Goal: Register for event/course

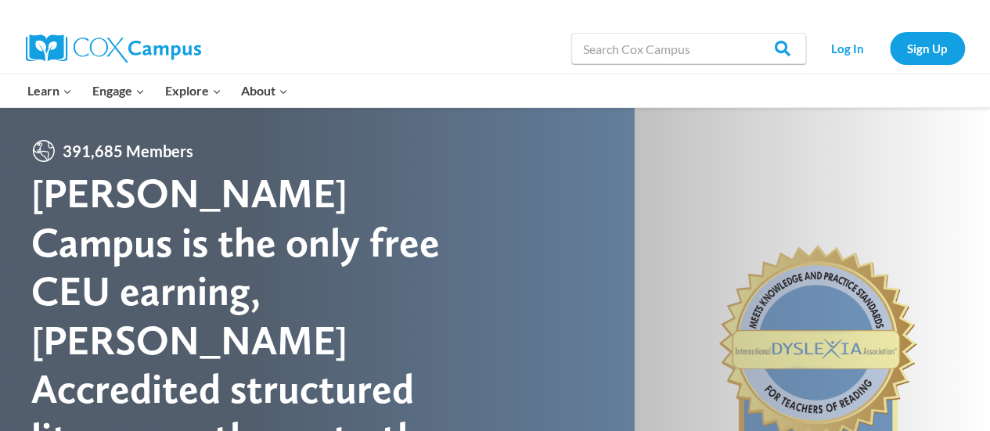
click at [343, 51] on div at bounding box center [206, 48] width 361 height 50
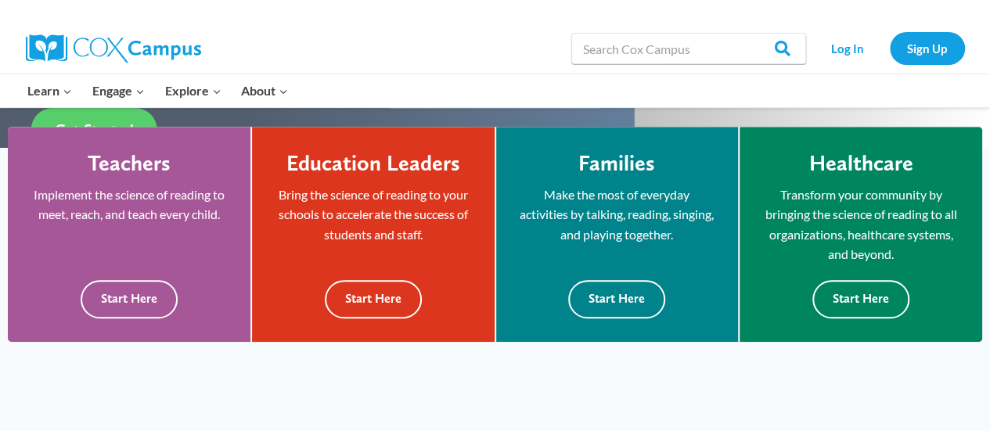
scroll to position [433, 0]
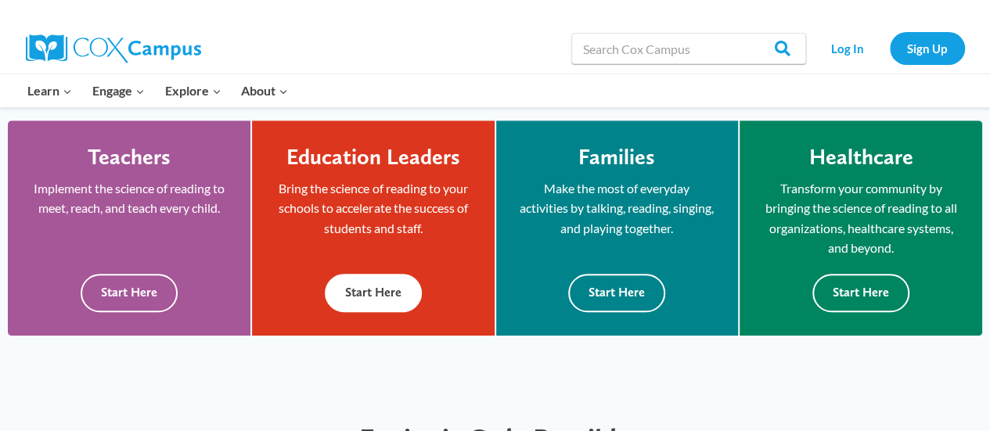
click at [372, 294] on button "Start Here" at bounding box center [373, 293] width 97 height 38
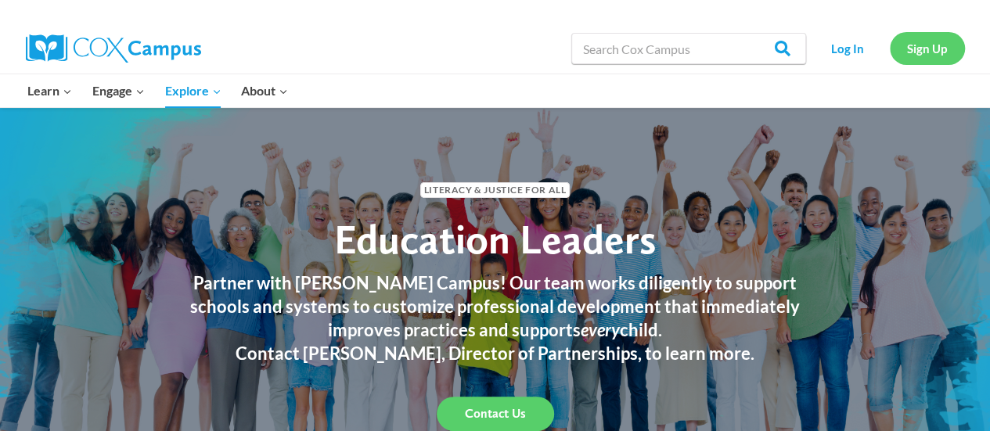
click at [924, 45] on link "Sign Up" at bounding box center [927, 48] width 75 height 32
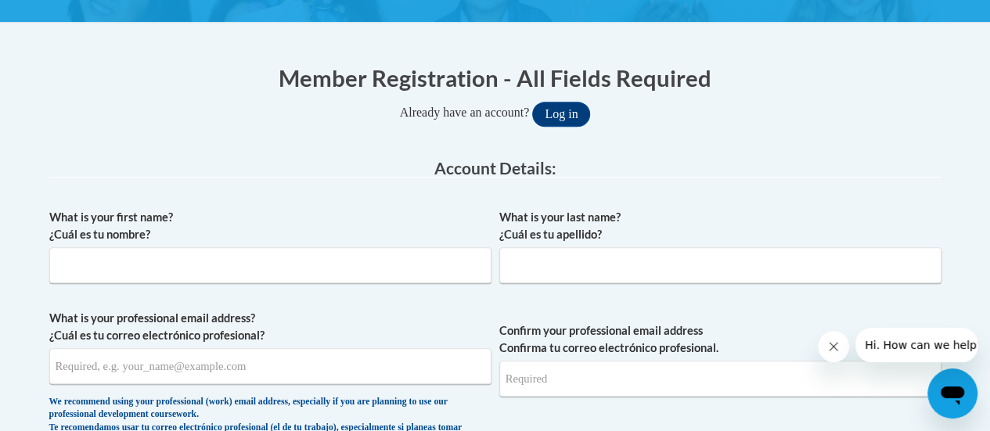
scroll to position [273, 0]
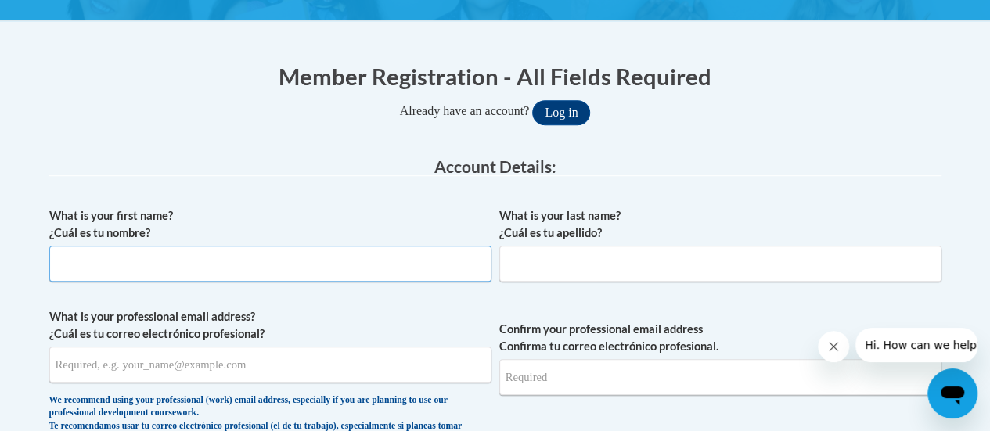
click at [200, 264] on input "What is your first name? ¿Cuál es tu nombre?" at bounding box center [270, 264] width 442 height 36
type input "Sachin"
type input "Pandya"
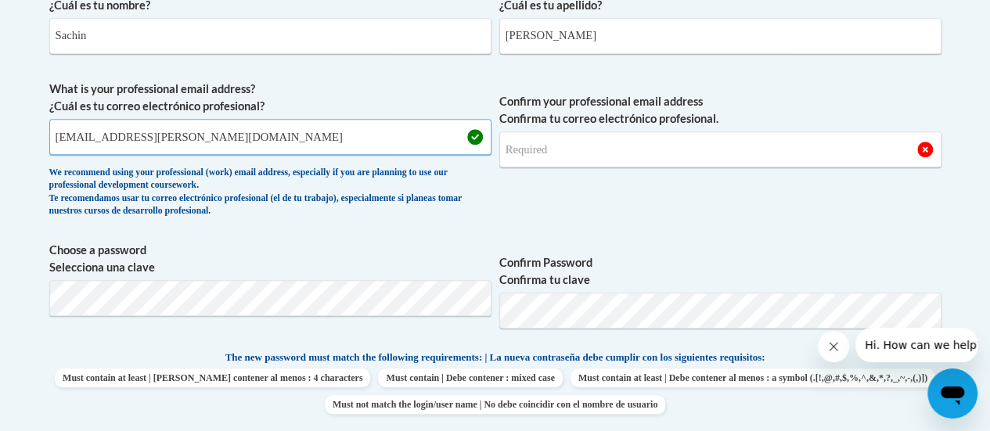
scroll to position [505, 0]
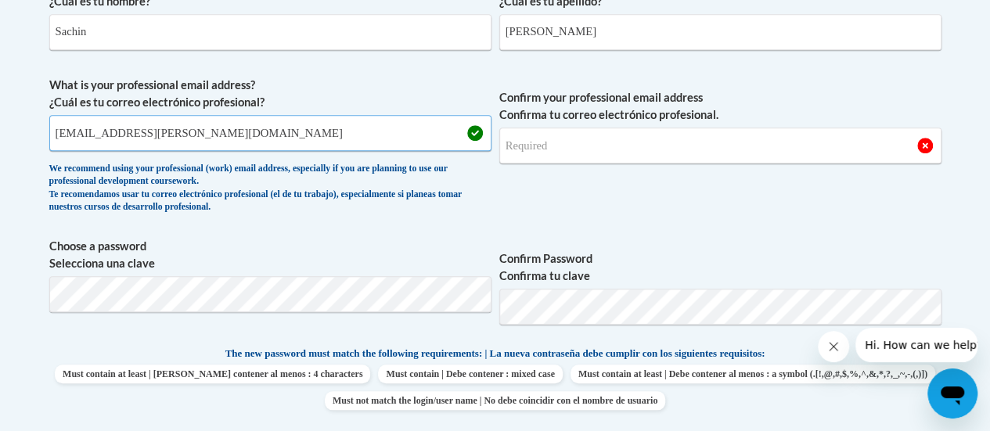
type input "sachin.pandya@rusd.org"
click at [562, 145] on input "Confirm your professional email address Confirma tu correo electrónico profesio…" at bounding box center [720, 146] width 442 height 36
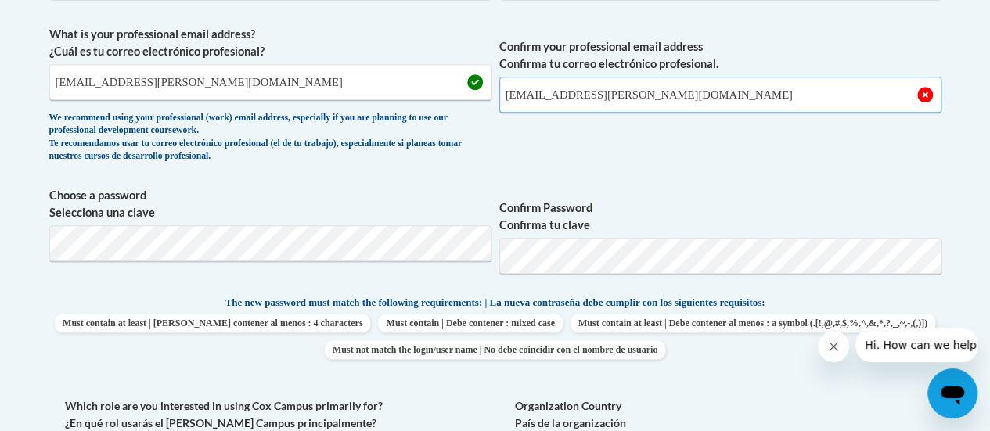
scroll to position [557, 0]
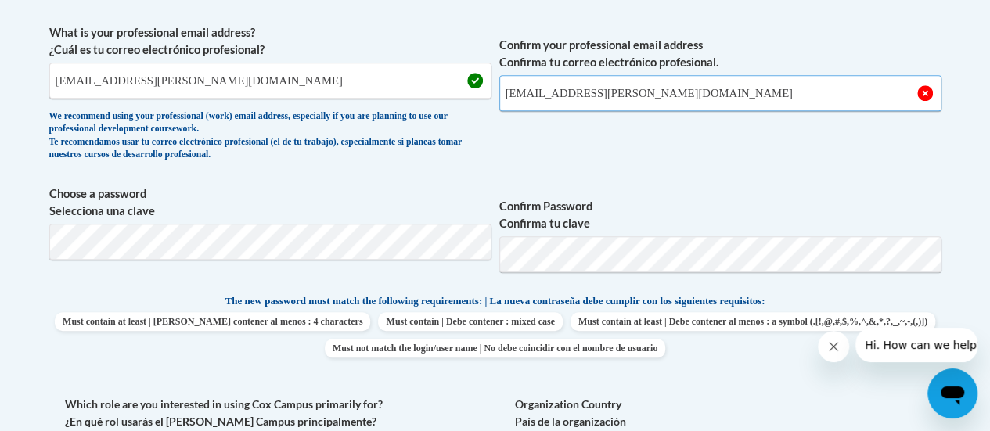
type input "sachin.pandya@rusd.org"
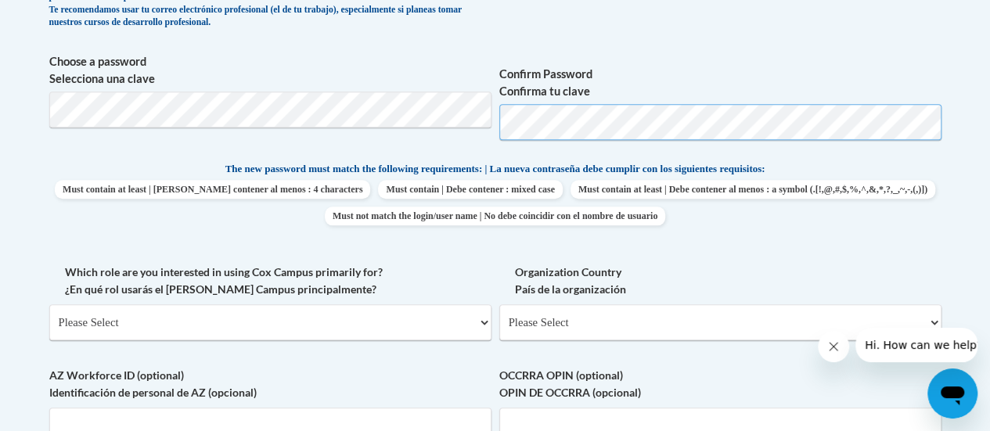
scroll to position [688, 0]
click at [325, 318] on select "Please Select College/University | Colegio/Universidad Community/Nonprofit Part…" at bounding box center [270, 323] width 442 height 36
select select "fbf2d438-af2f-41f8-98f1-81c410e29de3"
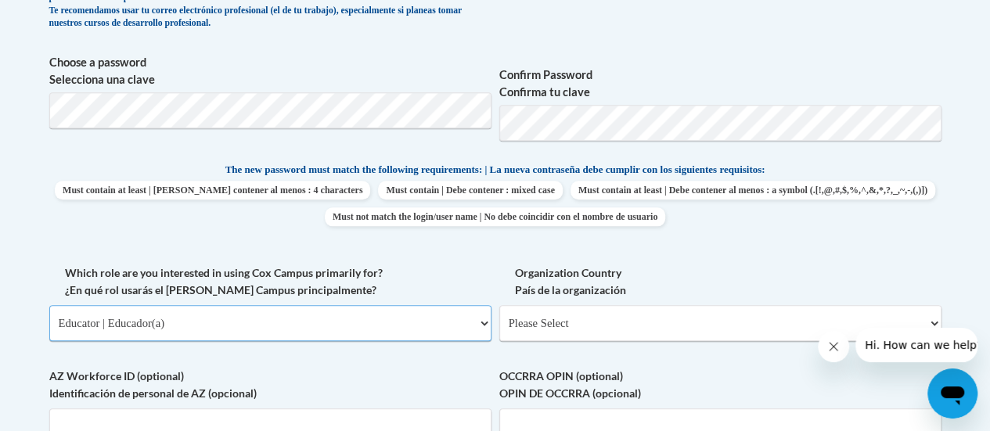
click at [49, 305] on select "Please Select College/University | Colegio/Universidad Community/Nonprofit Part…" at bounding box center [270, 323] width 442 height 36
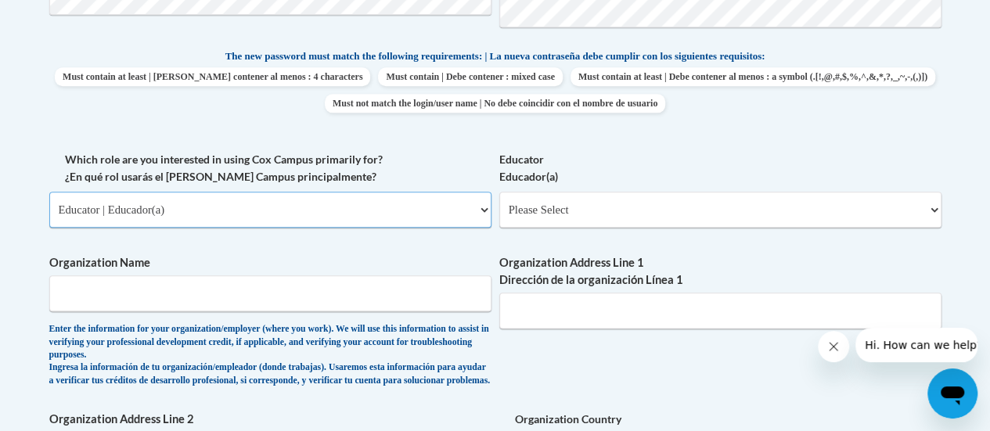
scroll to position [803, 0]
click at [612, 200] on select "Please Select Early Learning/Daycare Teacher/Family Home Care Provider | Maestr…" at bounding box center [720, 209] width 442 height 36
select select "11a86997-7122-4e2e-80c7-11975180ece4"
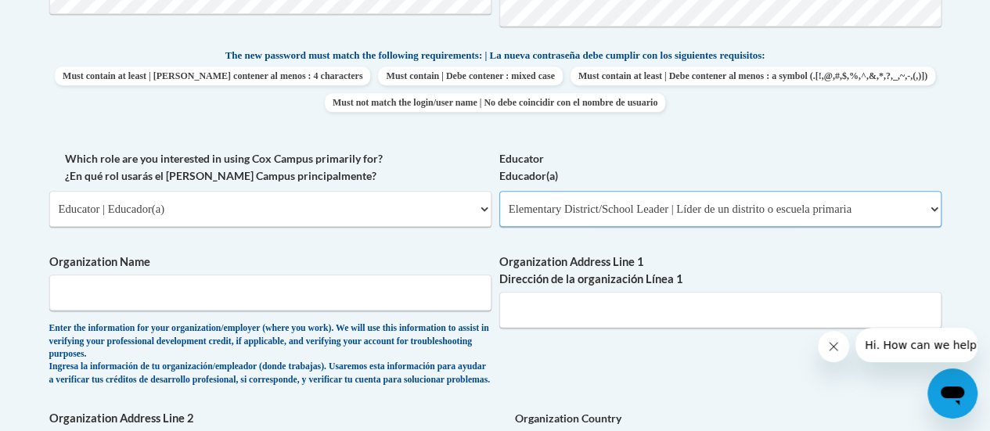
click at [499, 191] on select "Please Select Early Learning/Daycare Teacher/Family Home Care Provider | Maestr…" at bounding box center [720, 209] width 442 height 36
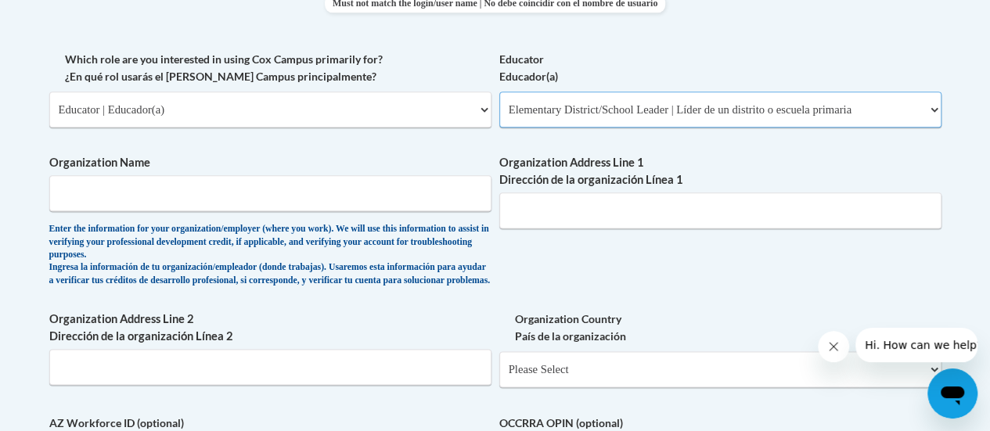
scroll to position [903, 0]
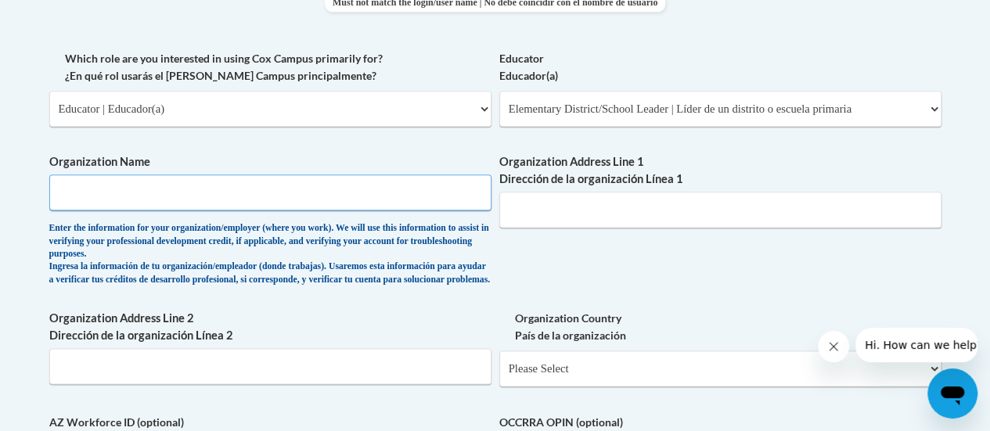
click at [162, 196] on input "Organization Name" at bounding box center [270, 192] width 442 height 36
type input "Racine Unified School District"
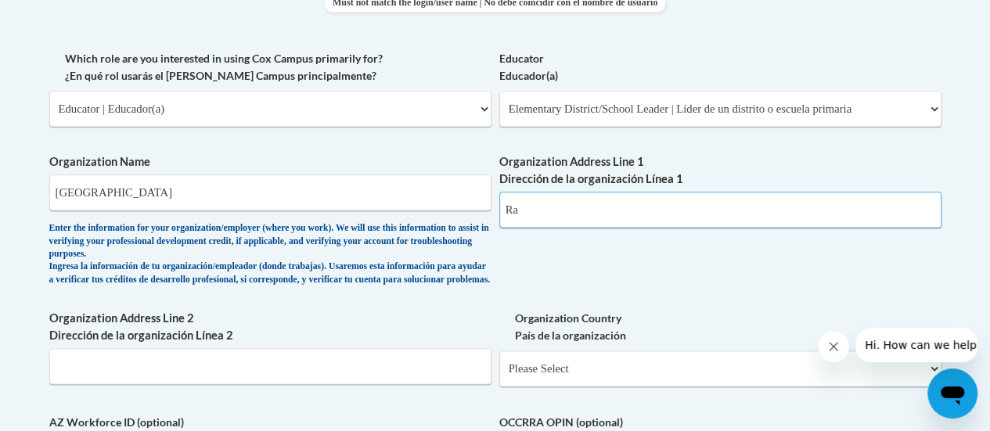
type input "R"
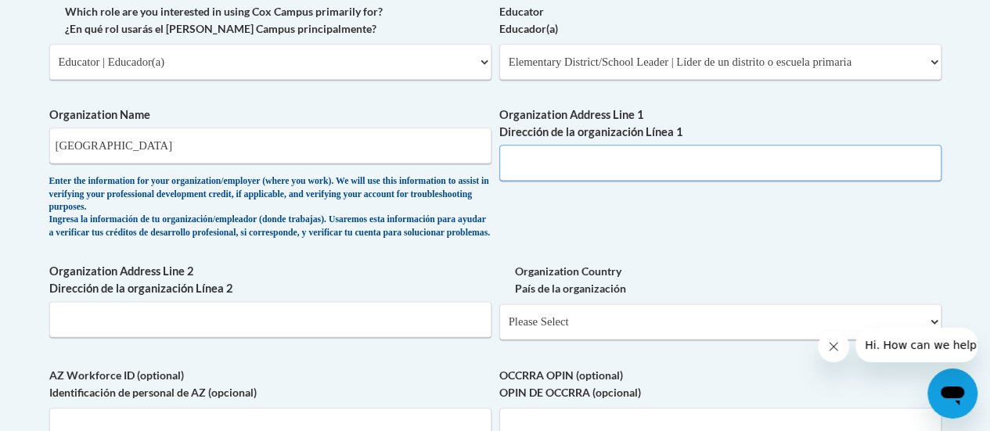
scroll to position [949, 0]
click at [563, 164] on input "Organization Address Line 1 Dirección de la organización Línea 1" at bounding box center [720, 164] width 442 height 36
paste input "3109 Mt. Pleasant St."
type input "3109 Mt. Pleasant St."
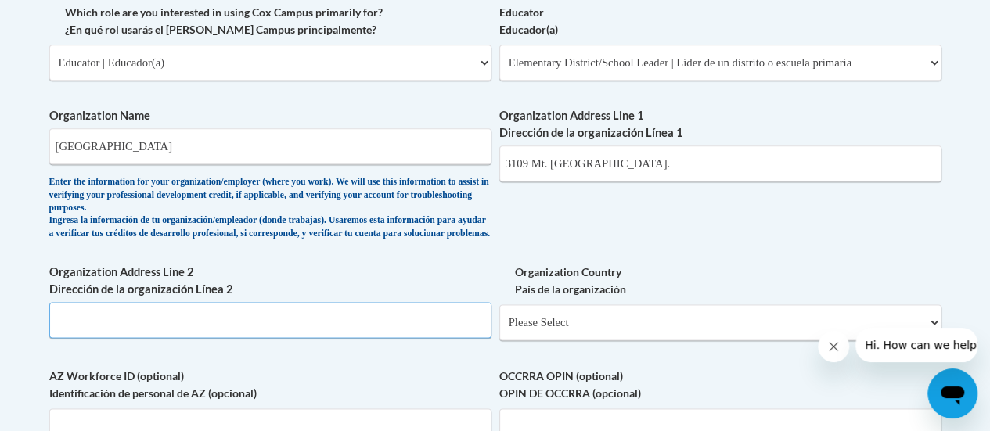
click at [210, 326] on input "Organization Address Line 2 Dirección de la organización Línea 2" at bounding box center [270, 320] width 442 height 36
paste input "Racine, WI 53404"
type input "Racine, WI 53404"
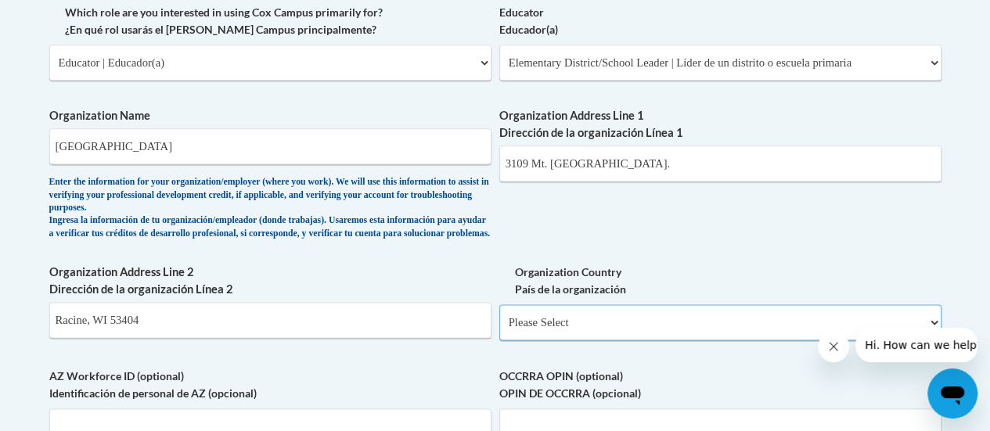
click at [602, 334] on select "Please Select United States | Estados Unidos Outside of the United States | Fue…" at bounding box center [720, 322] width 442 height 36
select select "ad49bcad-a171-4b2e-b99c-48b446064914"
click at [499, 316] on select "Please Select United States | Estados Unidos Outside of the United States | Fue…" at bounding box center [720, 322] width 442 height 36
select select
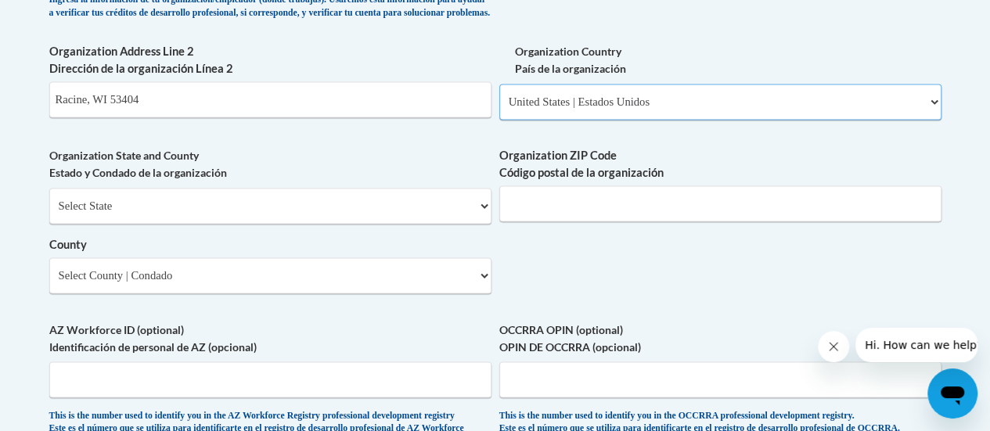
scroll to position [1169, 0]
click at [147, 110] on input "Racine, WI 53404" at bounding box center [270, 100] width 442 height 36
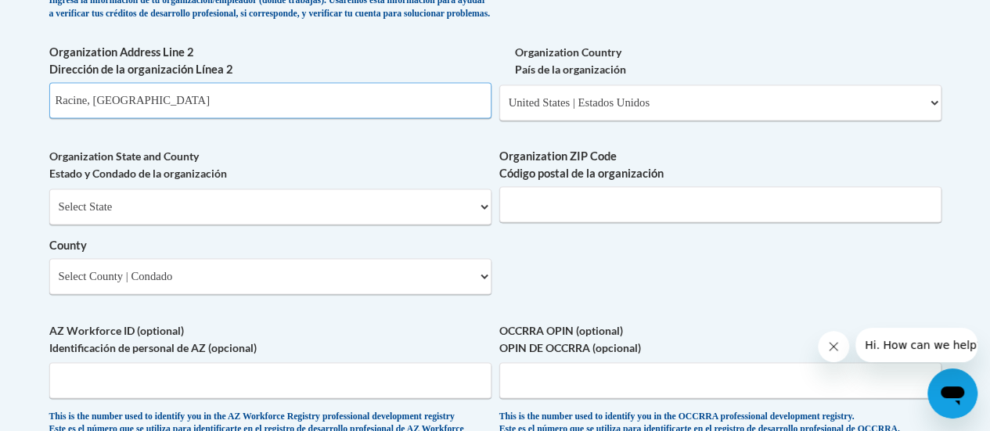
type input "Racine, WI"
click at [530, 221] on input "Organization ZIP Code Código postal de la organización" at bounding box center [720, 204] width 442 height 36
type input "53404"
click at [164, 217] on select "Select State Alabama Alaska Arizona Arkansas California Colorado Connecticut De…" at bounding box center [270, 207] width 442 height 36
select select "Wisconsin"
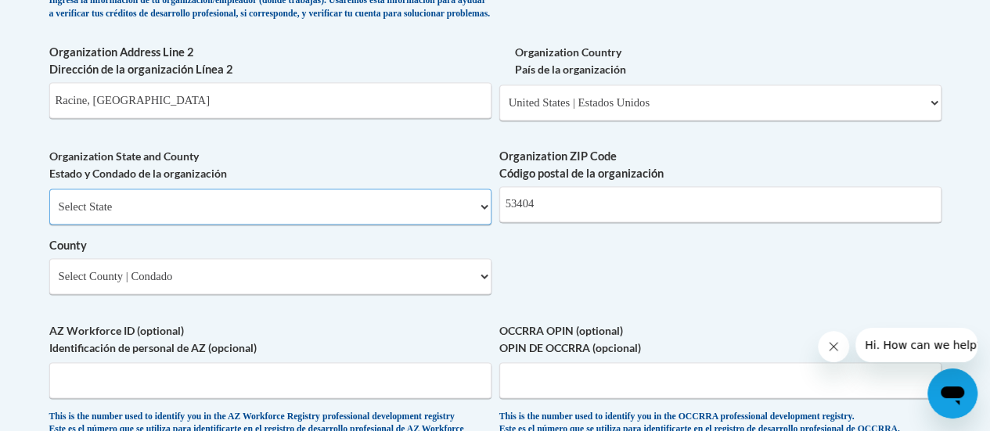
click at [49, 200] on select "Select State Alabama Alaska Arizona Arkansas California Colorado Connecticut De…" at bounding box center [270, 207] width 442 height 36
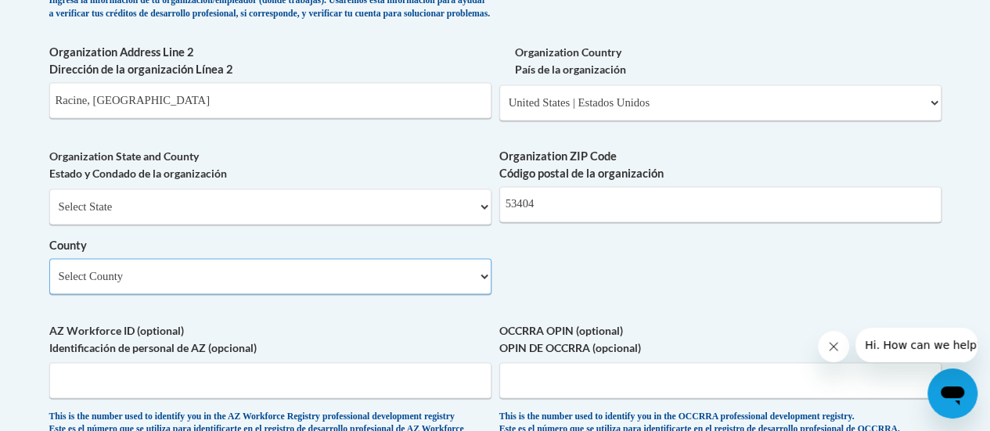
click at [124, 289] on select "Select County Adams Ashland Barron Bayfield Brown Buffalo Burnett Calumet Chipp…" at bounding box center [270, 276] width 442 height 36
select select "Racine"
click at [49, 270] on select "Select County Adams Ashland Barron Bayfield Brown Buffalo Burnett Calumet Chipp…" at bounding box center [270, 276] width 442 height 36
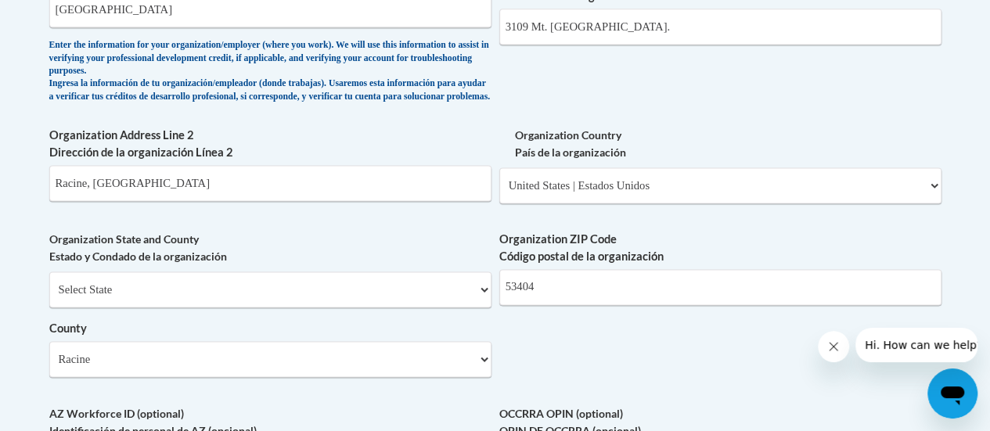
scroll to position [1086, 0]
click at [116, 196] on input "Racine, WI" at bounding box center [270, 183] width 442 height 36
click at [216, 251] on label "Organization State and County Estado y Condado de la organización" at bounding box center [270, 248] width 442 height 34
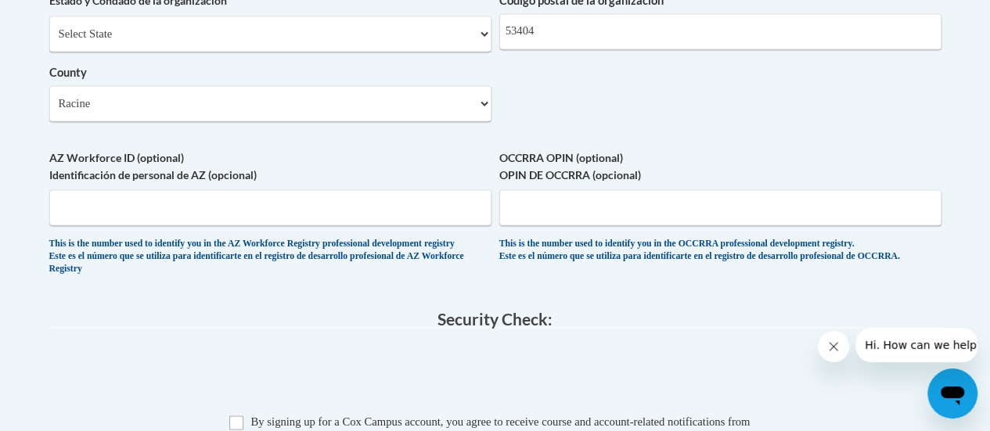
scroll to position [1528, 0]
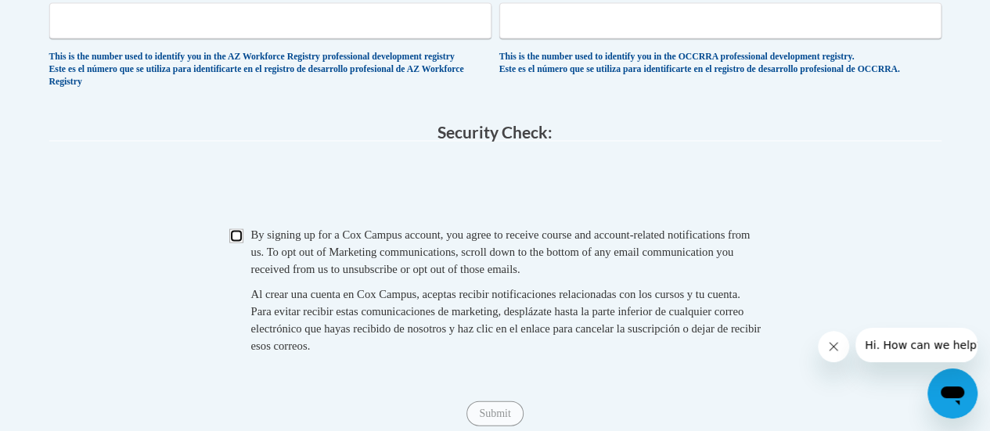
click at [238, 243] on input "Checkbox" at bounding box center [236, 236] width 14 height 14
checkbox input "true"
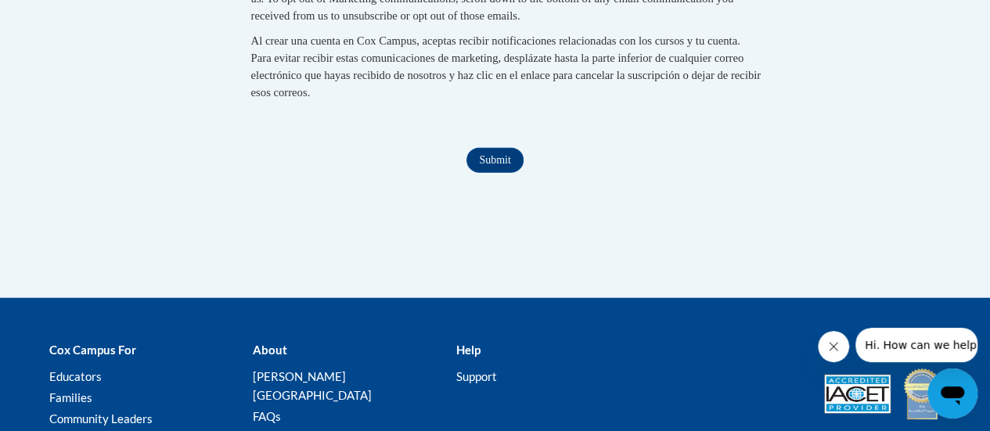
scroll to position [1782, 0]
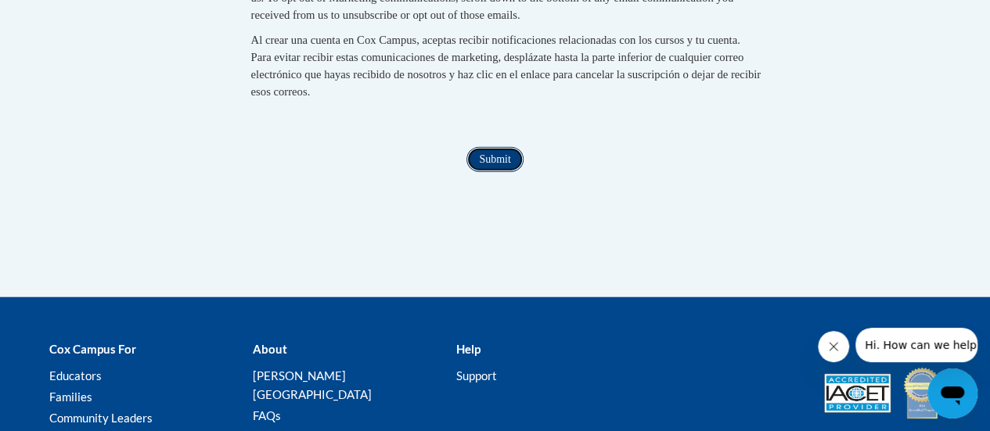
click at [487, 172] on input "Submit" at bounding box center [494, 159] width 56 height 25
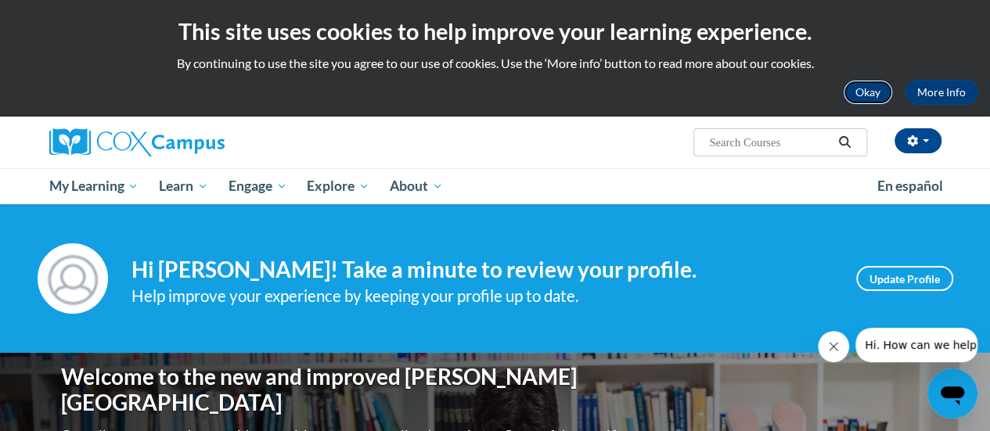
click at [887, 91] on button "Okay" at bounding box center [868, 92] width 50 height 25
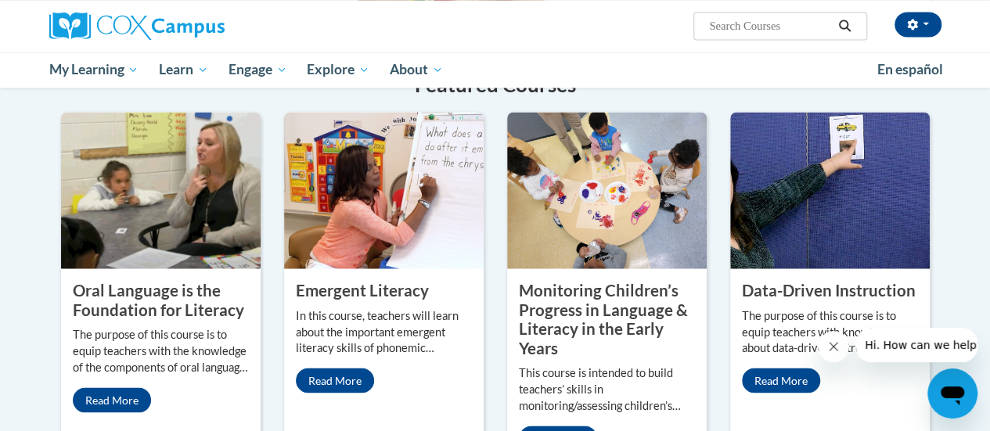
scroll to position [1278, 0]
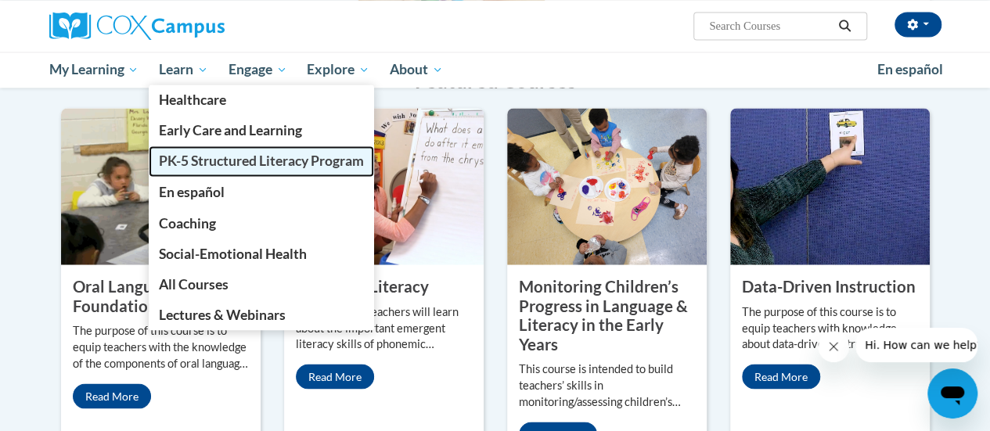
click at [192, 164] on span "PK-5 Structured Literacy Program" at bounding box center [261, 161] width 205 height 16
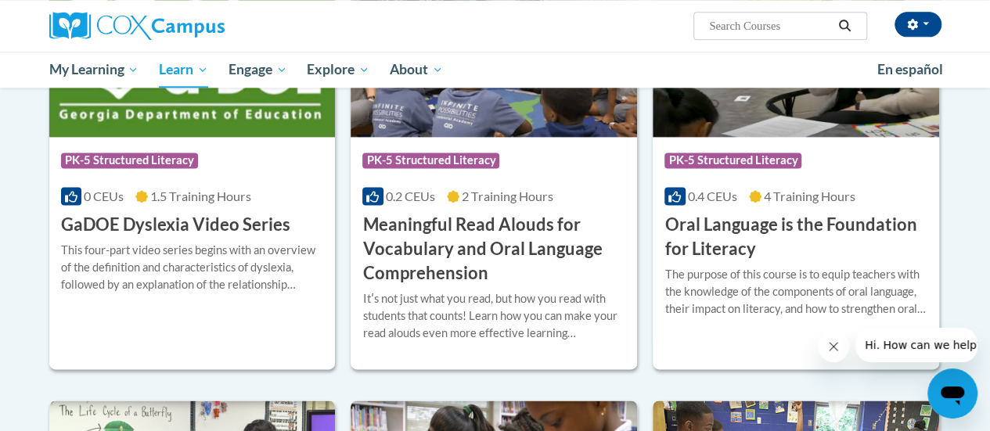
scroll to position [1019, 0]
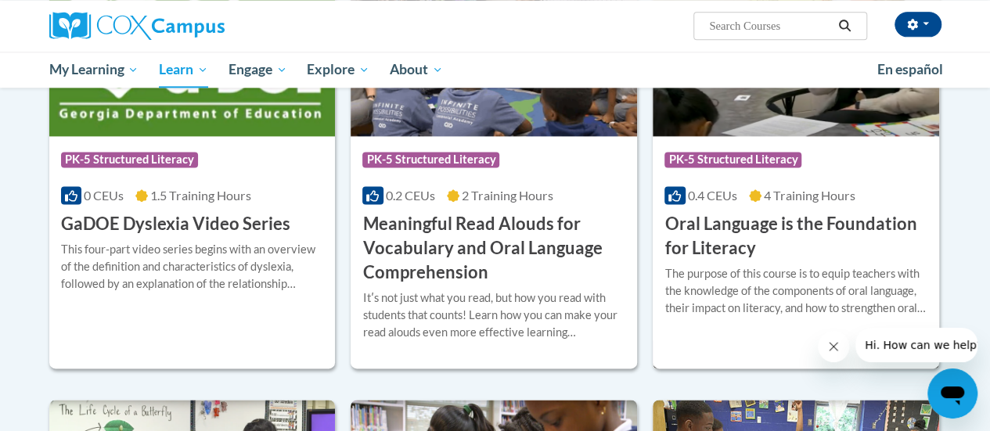
click at [701, 220] on h3 "Oral Language is the Foundation for Literacy" at bounding box center [795, 236] width 263 height 49
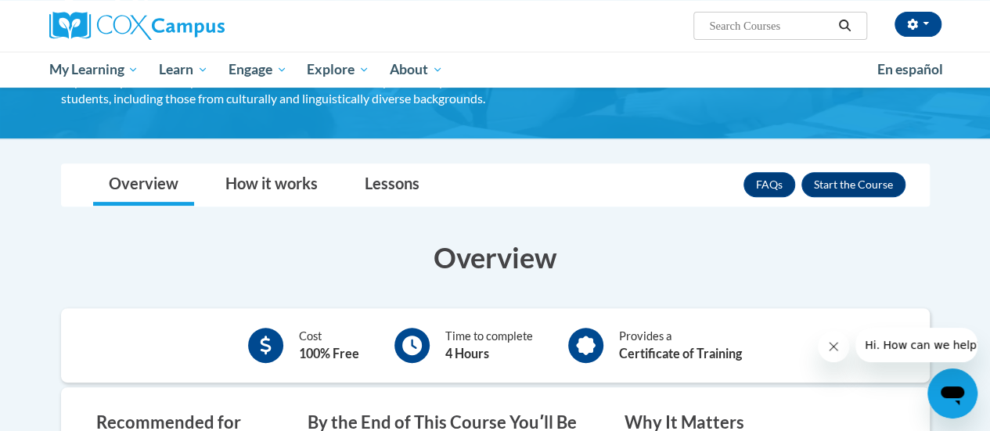
scroll to position [213, 0]
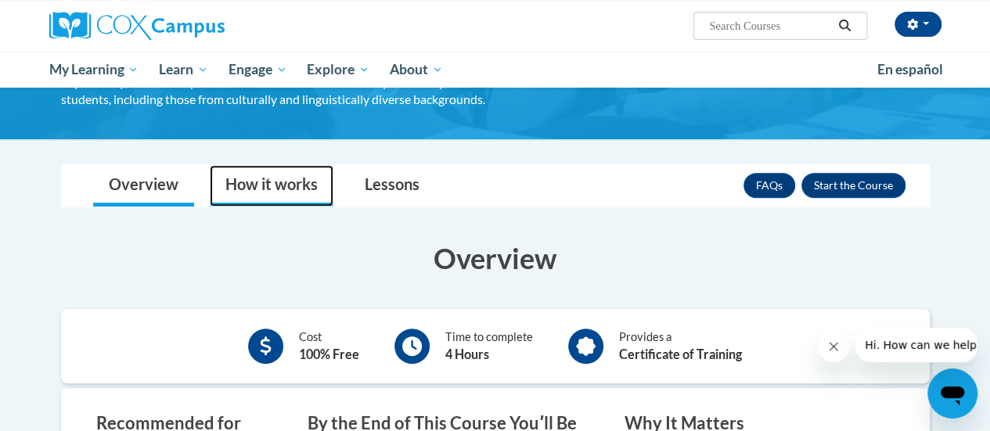
click at [268, 186] on link "How it works" at bounding box center [272, 185] width 124 height 41
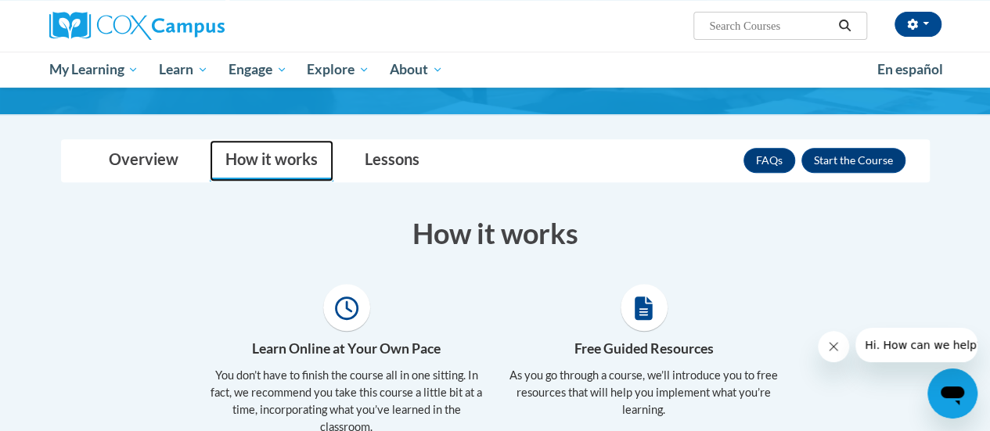
scroll to position [239, 0]
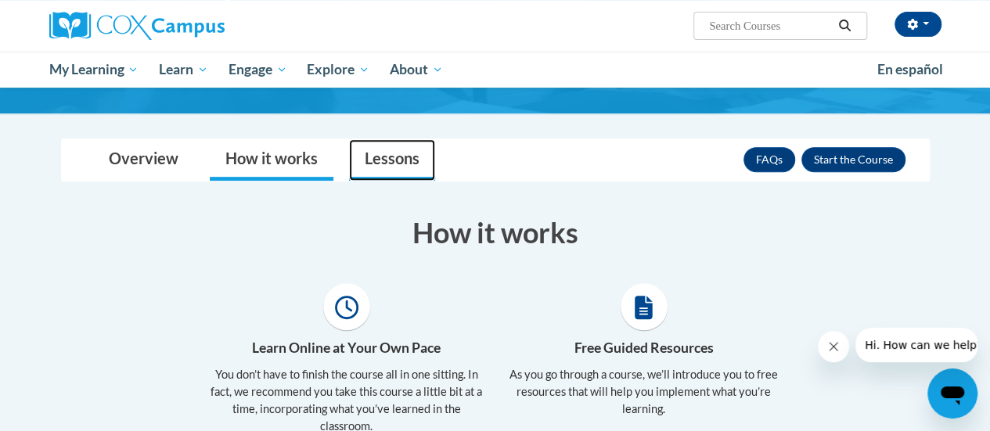
click at [373, 153] on link "Lessons" at bounding box center [392, 159] width 86 height 41
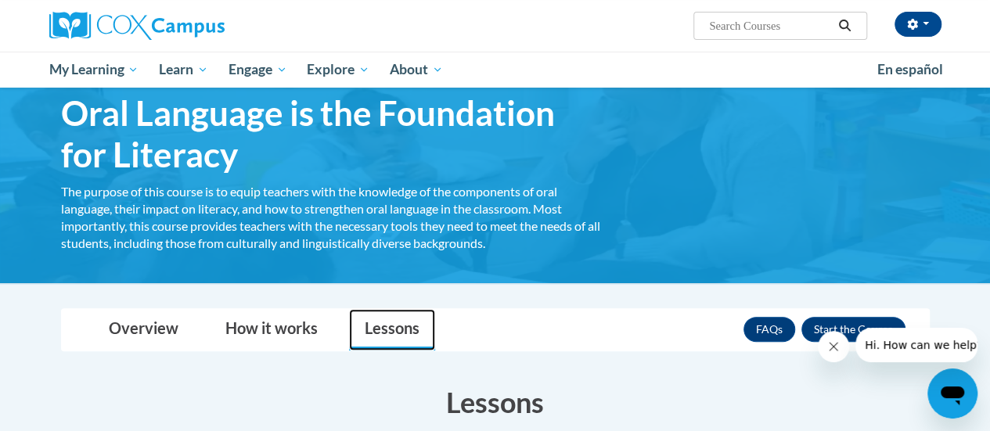
scroll to position [159, 0]
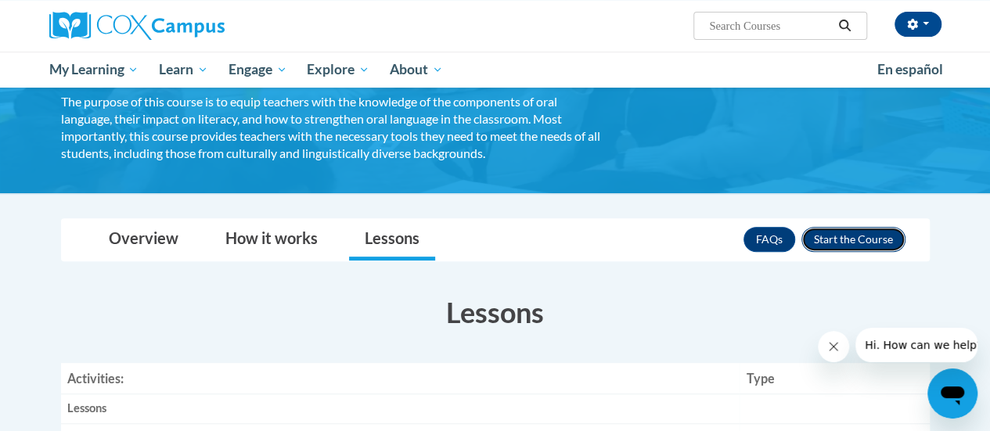
click at [847, 236] on button "Enroll" at bounding box center [853, 239] width 104 height 25
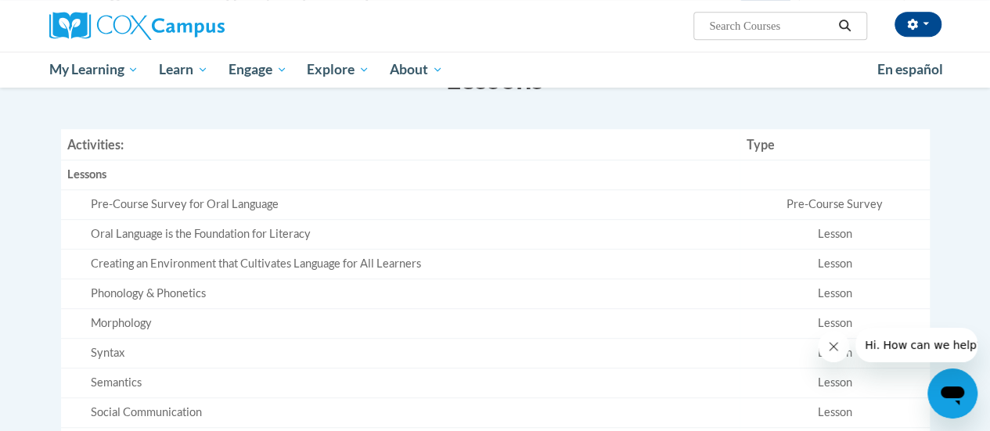
scroll to position [395, 0]
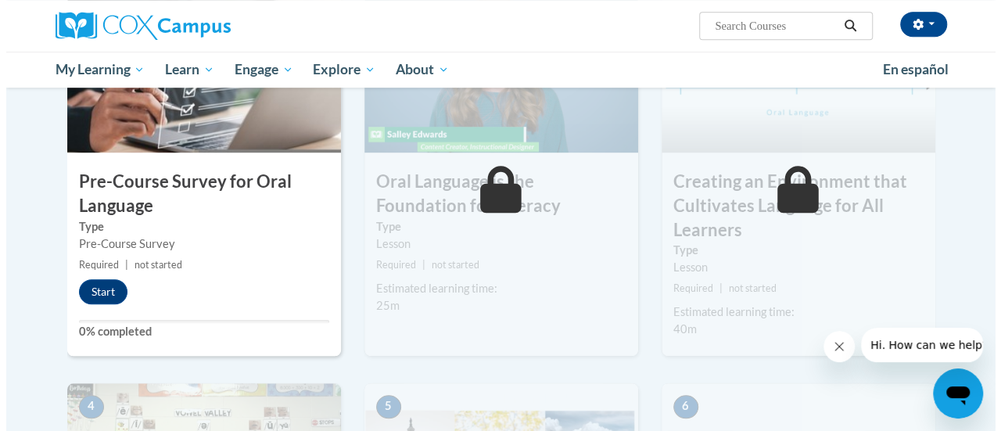
scroll to position [480, 0]
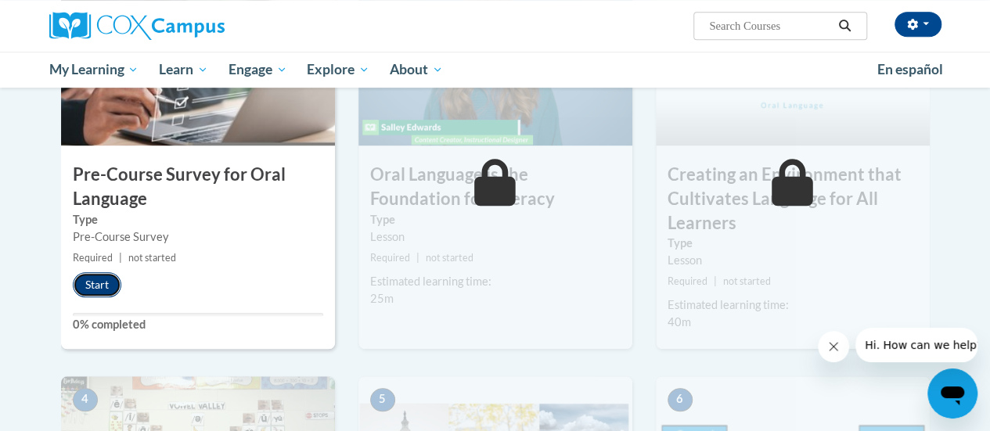
click at [92, 276] on button "Start" at bounding box center [97, 284] width 49 height 25
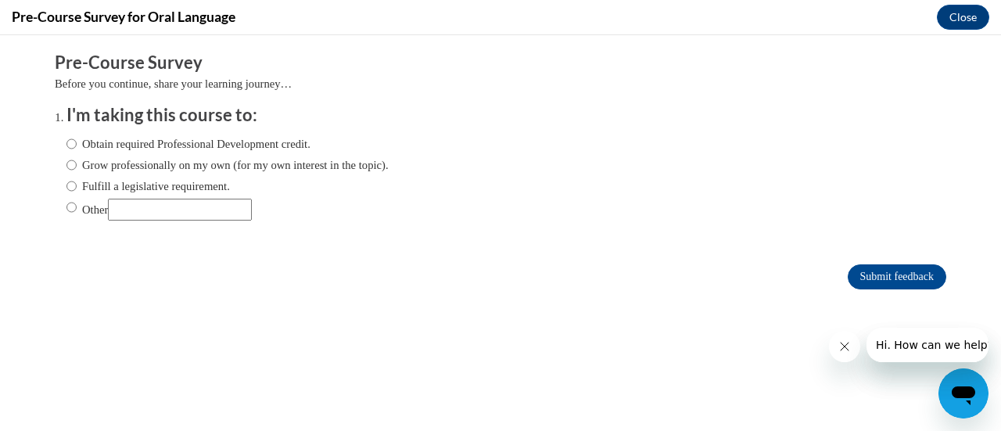
scroll to position [0, 0]
click at [67, 143] on input "Obtain required Professional Development credit." at bounding box center [72, 143] width 10 height 17
radio input "true"
click at [67, 167] on input "Grow professionally on my own (for my own interest in the topic)." at bounding box center [72, 164] width 10 height 17
radio input "true"
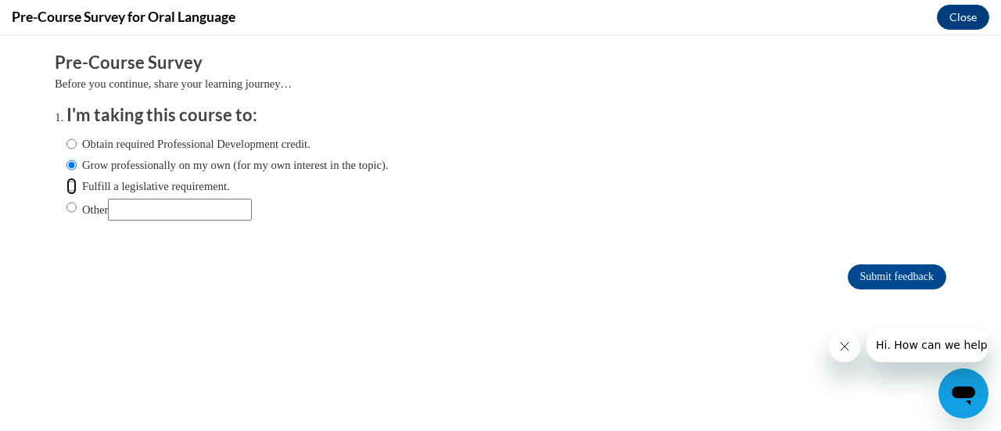
click at [67, 189] on input "Fulfill a legislative requirement." at bounding box center [72, 186] width 10 height 17
radio input "true"
click at [849, 341] on icon "Close message from company" at bounding box center [844, 346] width 13 height 13
click at [846, 345] on icon "Close message from company" at bounding box center [844, 346] width 13 height 13
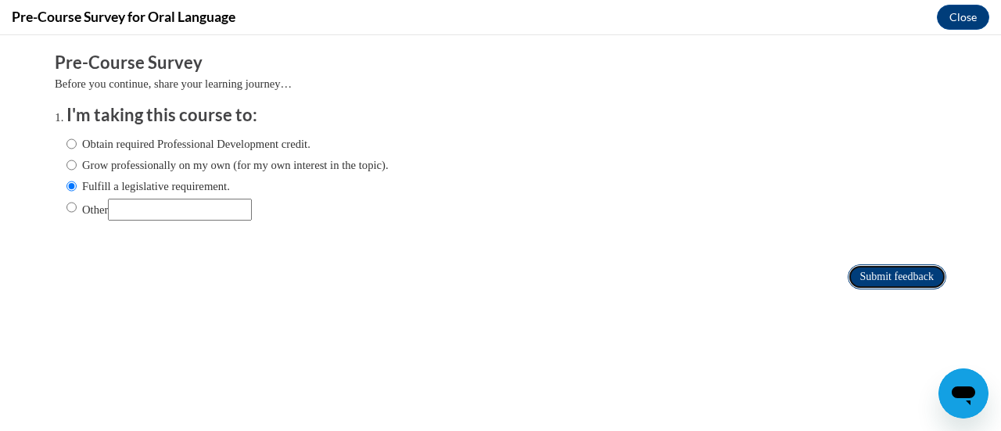
click at [861, 282] on input "Submit feedback" at bounding box center [897, 276] width 99 height 25
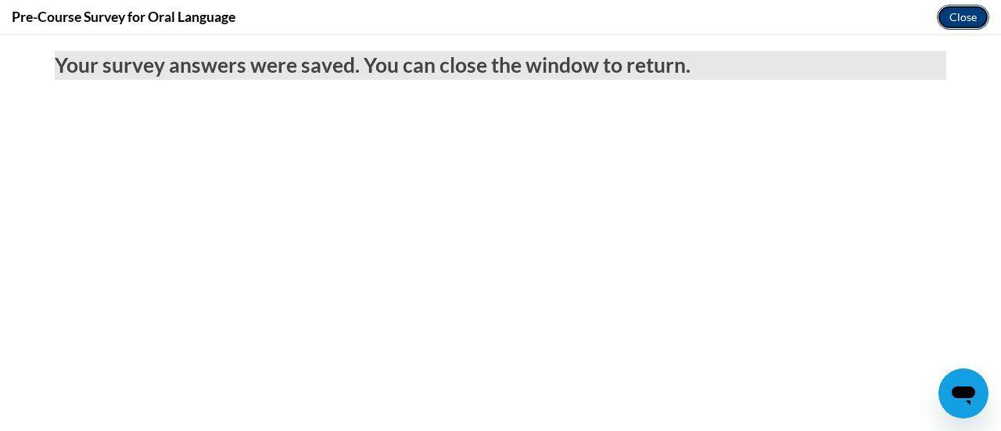
click at [958, 21] on button "Close" at bounding box center [963, 17] width 52 height 25
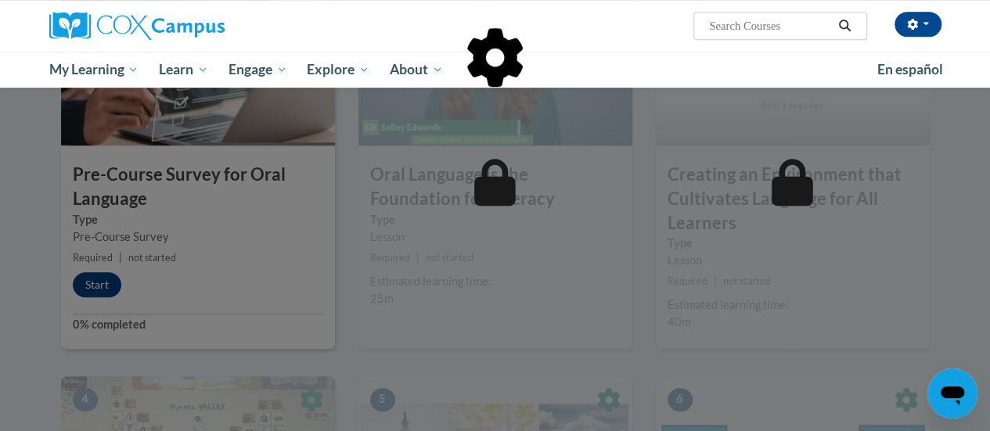
click at [99, 282] on div at bounding box center [495, 137] width 868 height 297
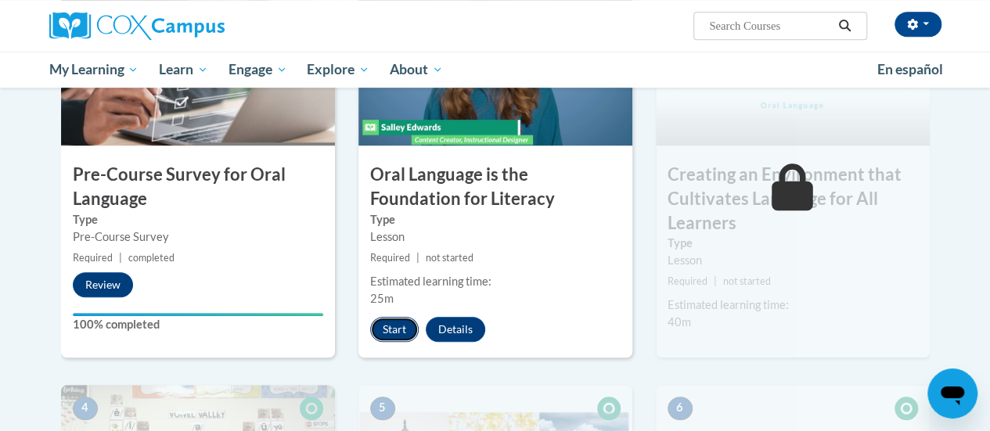
click at [384, 332] on button "Start" at bounding box center [394, 329] width 49 height 25
